Goal: Obtain resource: Download file/media

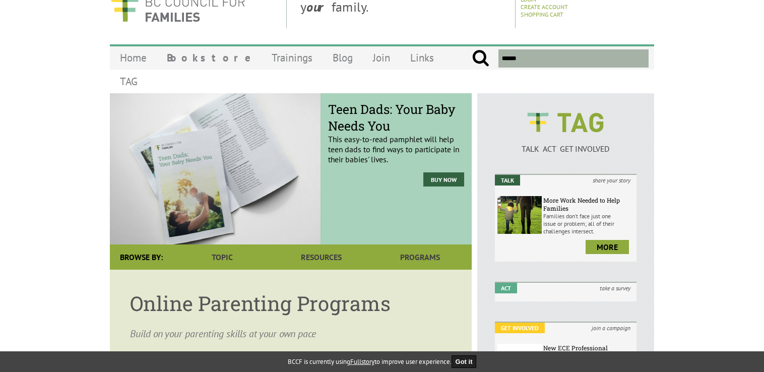
scroll to position [27, 0]
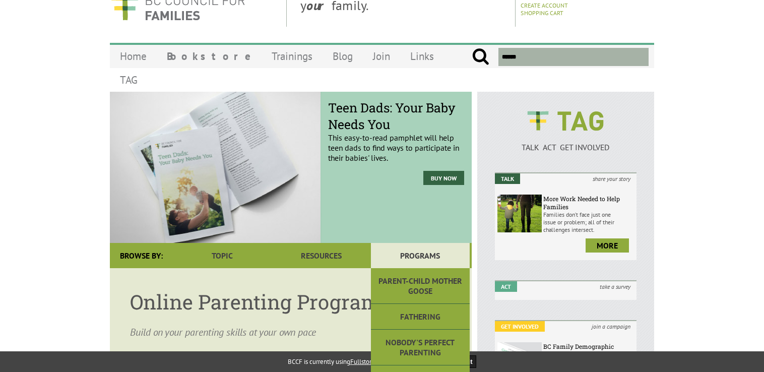
click at [437, 243] on link "Programs" at bounding box center [420, 255] width 99 height 25
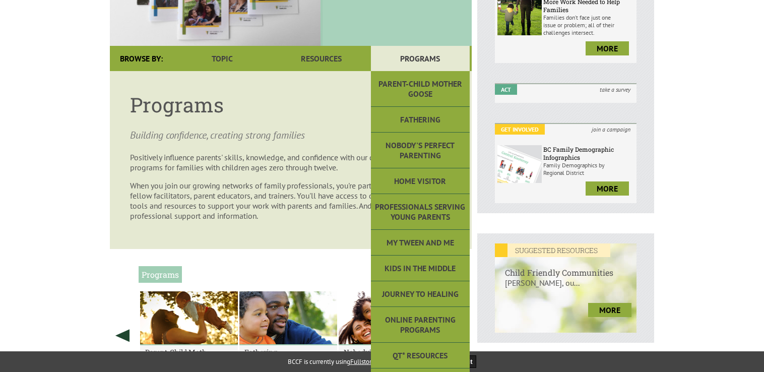
scroll to position [204, 0]
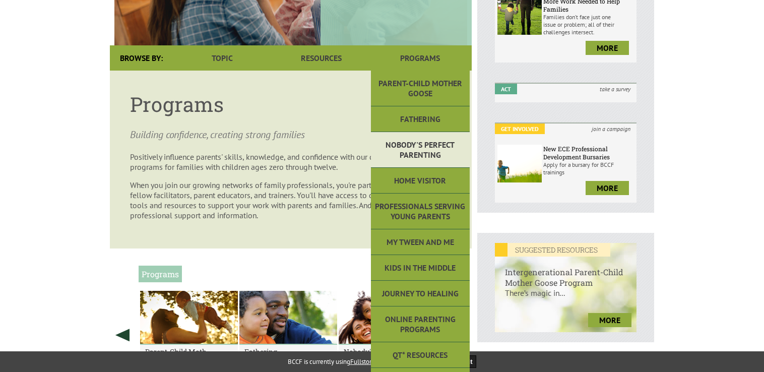
click at [441, 153] on link "Nobody's Perfect Parenting" at bounding box center [420, 150] width 99 height 36
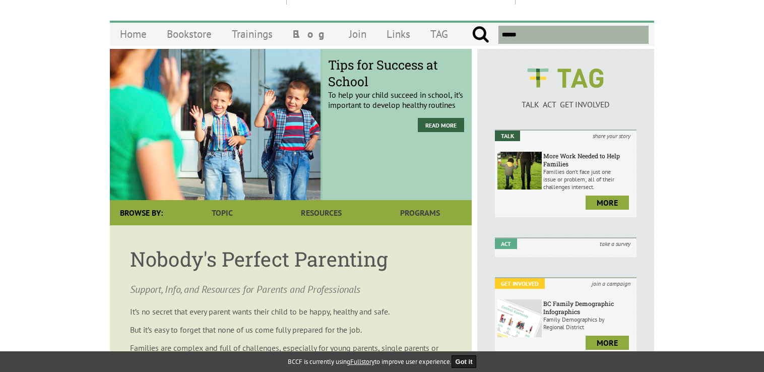
scroll to position [48, 0]
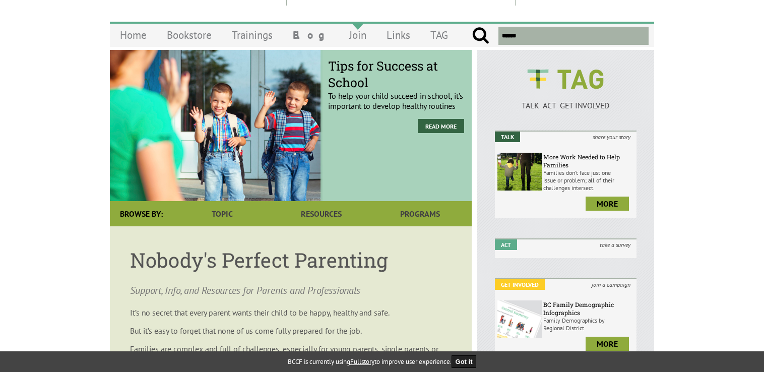
click at [341, 30] on link "Join" at bounding box center [357, 35] width 37 height 24
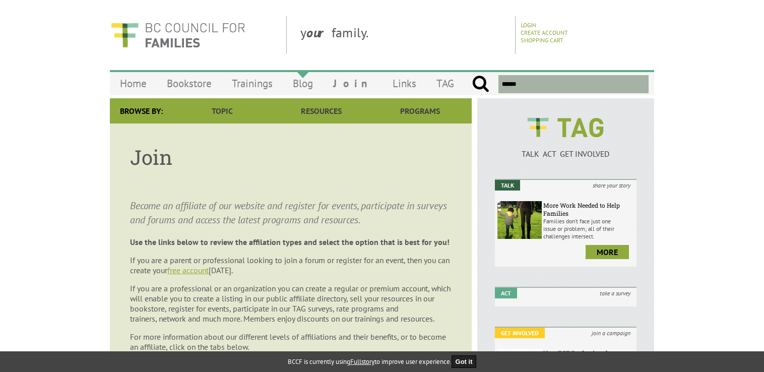
click at [298, 83] on link "Blog" at bounding box center [303, 84] width 40 height 24
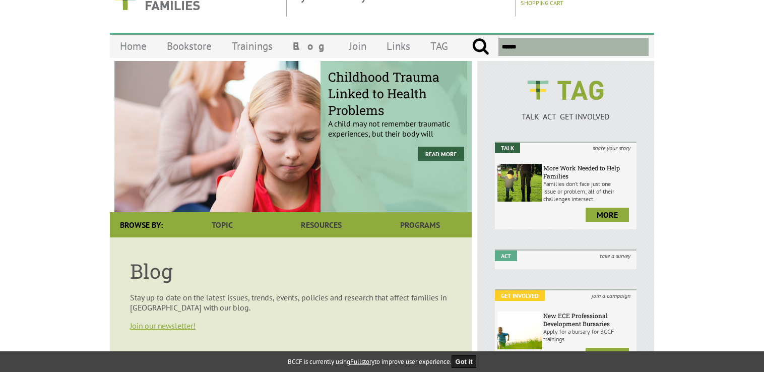
scroll to position [36, 0]
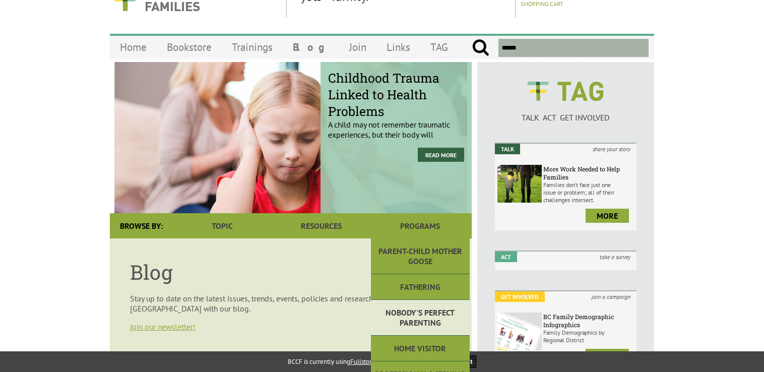
click at [420, 307] on link "Nobody's Perfect Parenting" at bounding box center [420, 318] width 99 height 36
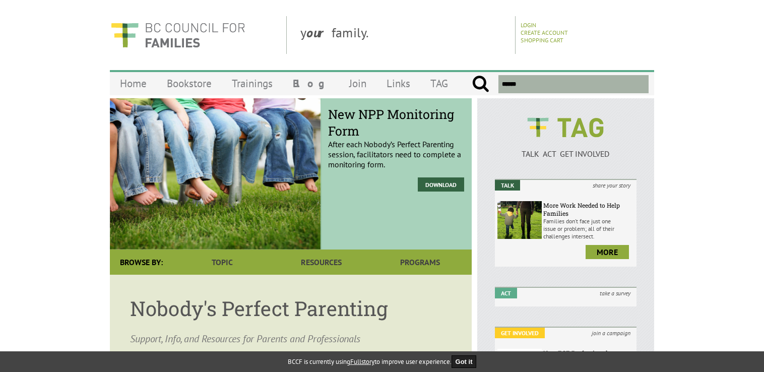
click at [420, 307] on h1 "Nobody's Perfect Parenting" at bounding box center [291, 308] width 322 height 27
click at [433, 185] on link "Download" at bounding box center [441, 184] width 46 height 14
click at [443, 183] on link "Download" at bounding box center [441, 184] width 46 height 14
